Goal: Transaction & Acquisition: Purchase product/service

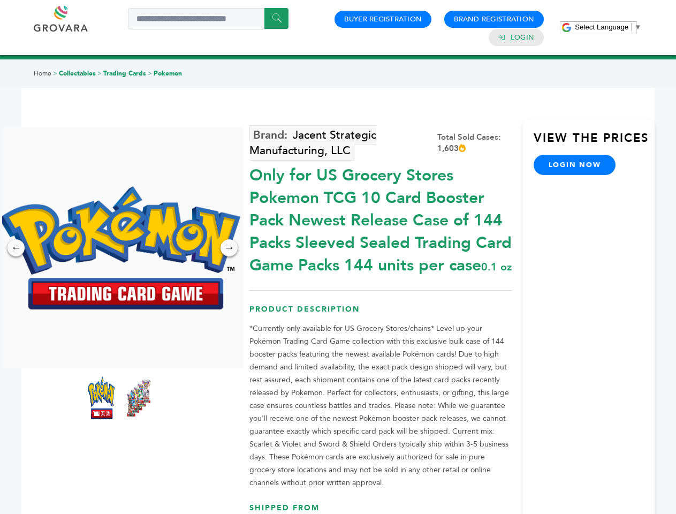
click at [608, 27] on span "Select Language" at bounding box center [602, 27] width 54 height 8
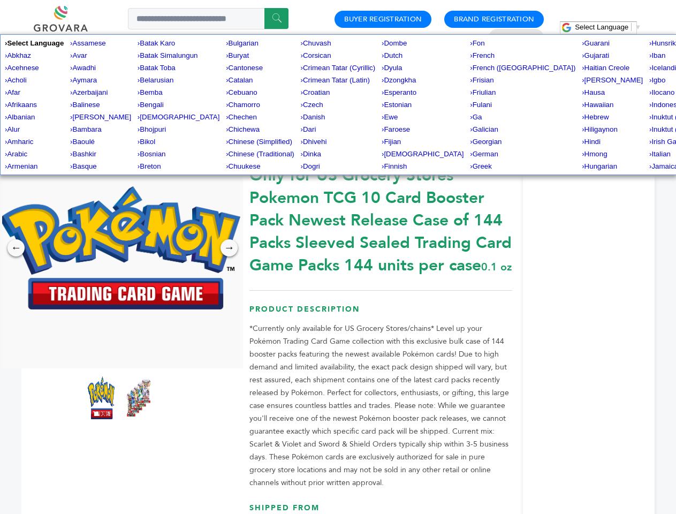
click at [120, 248] on img at bounding box center [119, 247] width 241 height 123
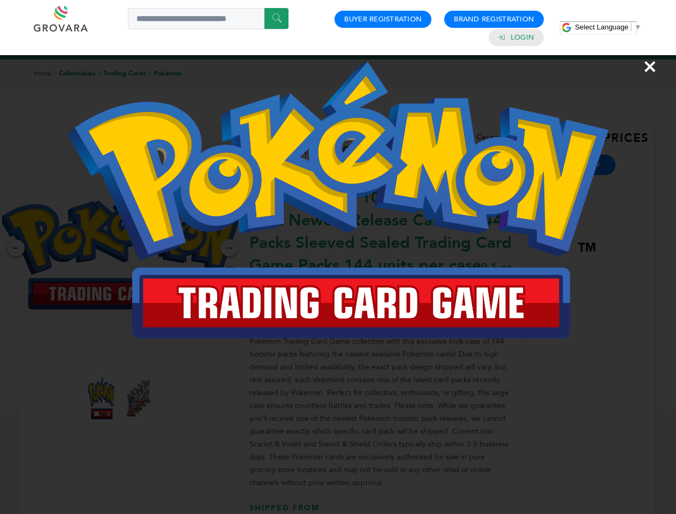
click at [16, 248] on div "×" at bounding box center [338, 257] width 676 height 514
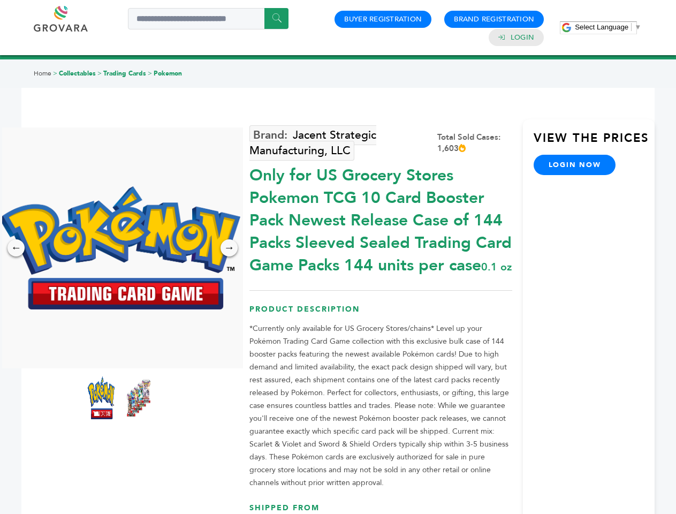
click at [229, 248] on div "→" at bounding box center [229, 247] width 17 height 17
click at [101, 398] on img at bounding box center [101, 397] width 27 height 43
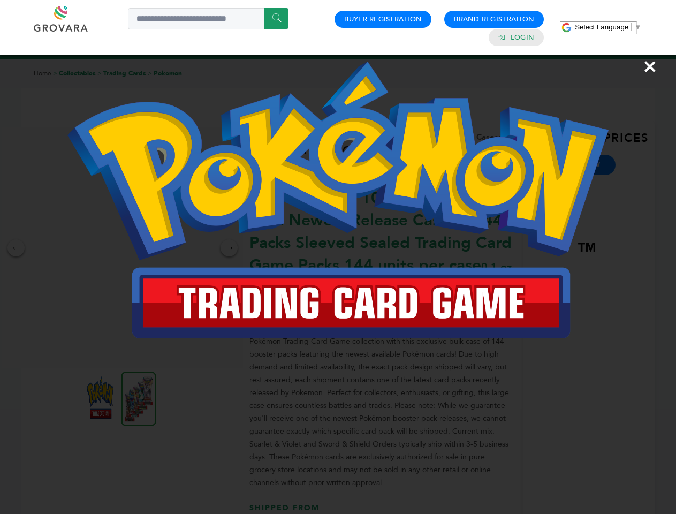
click at [139, 398] on div "×" at bounding box center [338, 257] width 676 height 514
